Goal: Navigation & Orientation: Go to known website

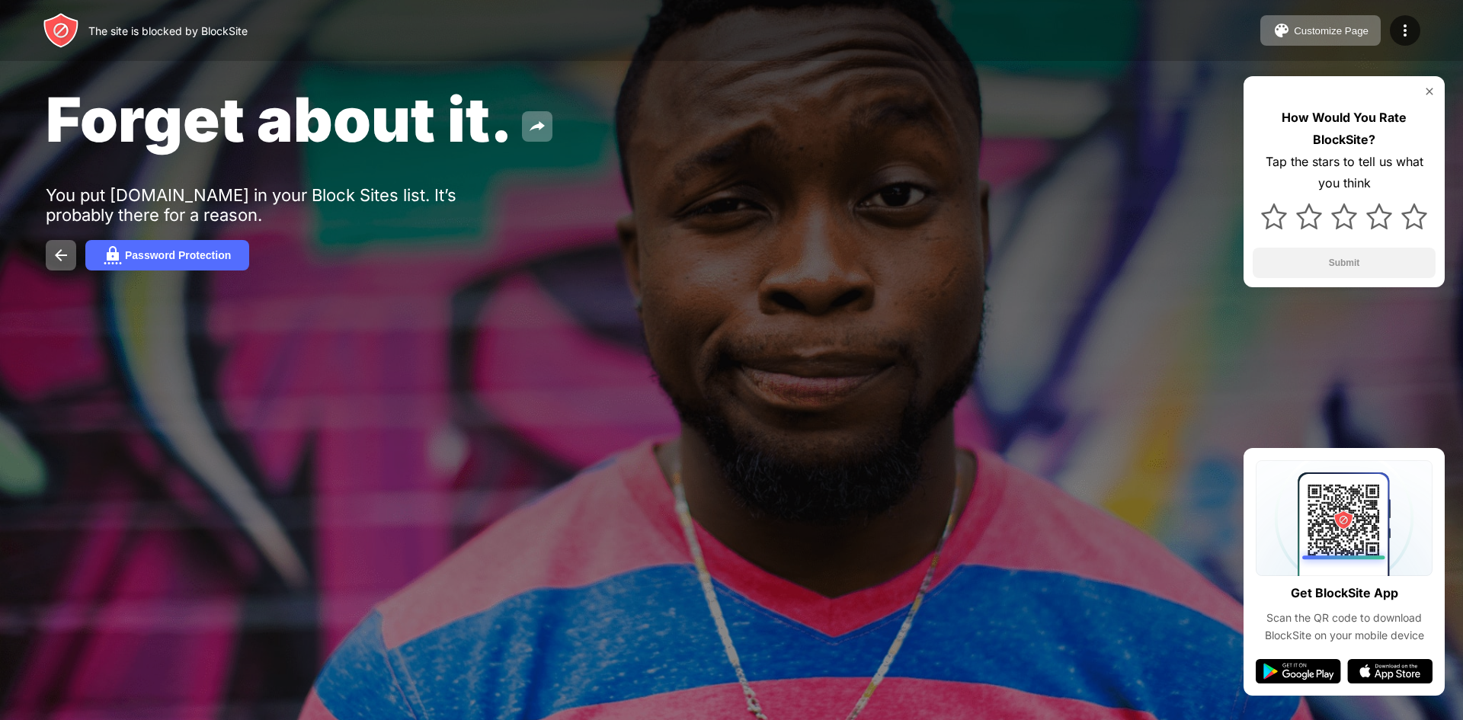
click at [1429, 90] on img at bounding box center [1429, 91] width 12 height 12
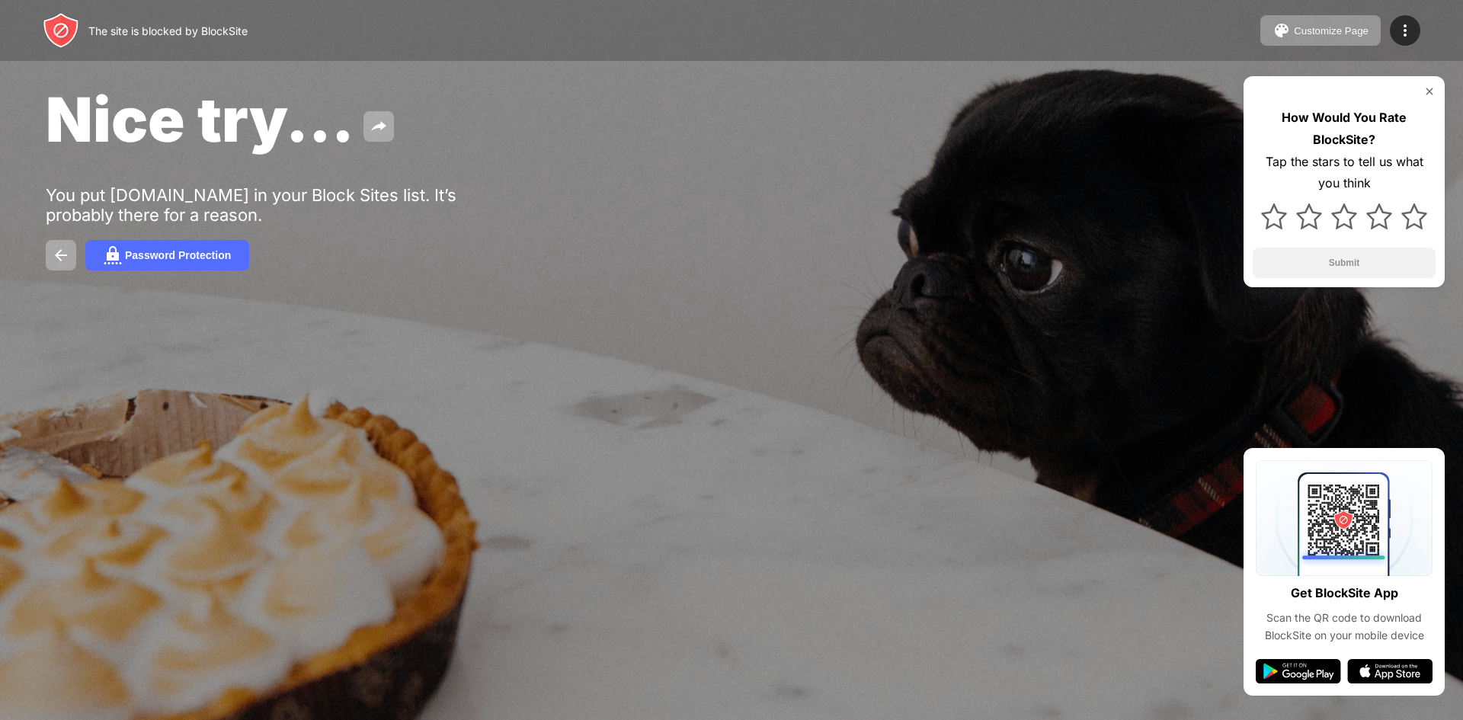
click at [1429, 91] on img at bounding box center [1429, 91] width 12 height 12
